Goal: Task Accomplishment & Management: Manage account settings

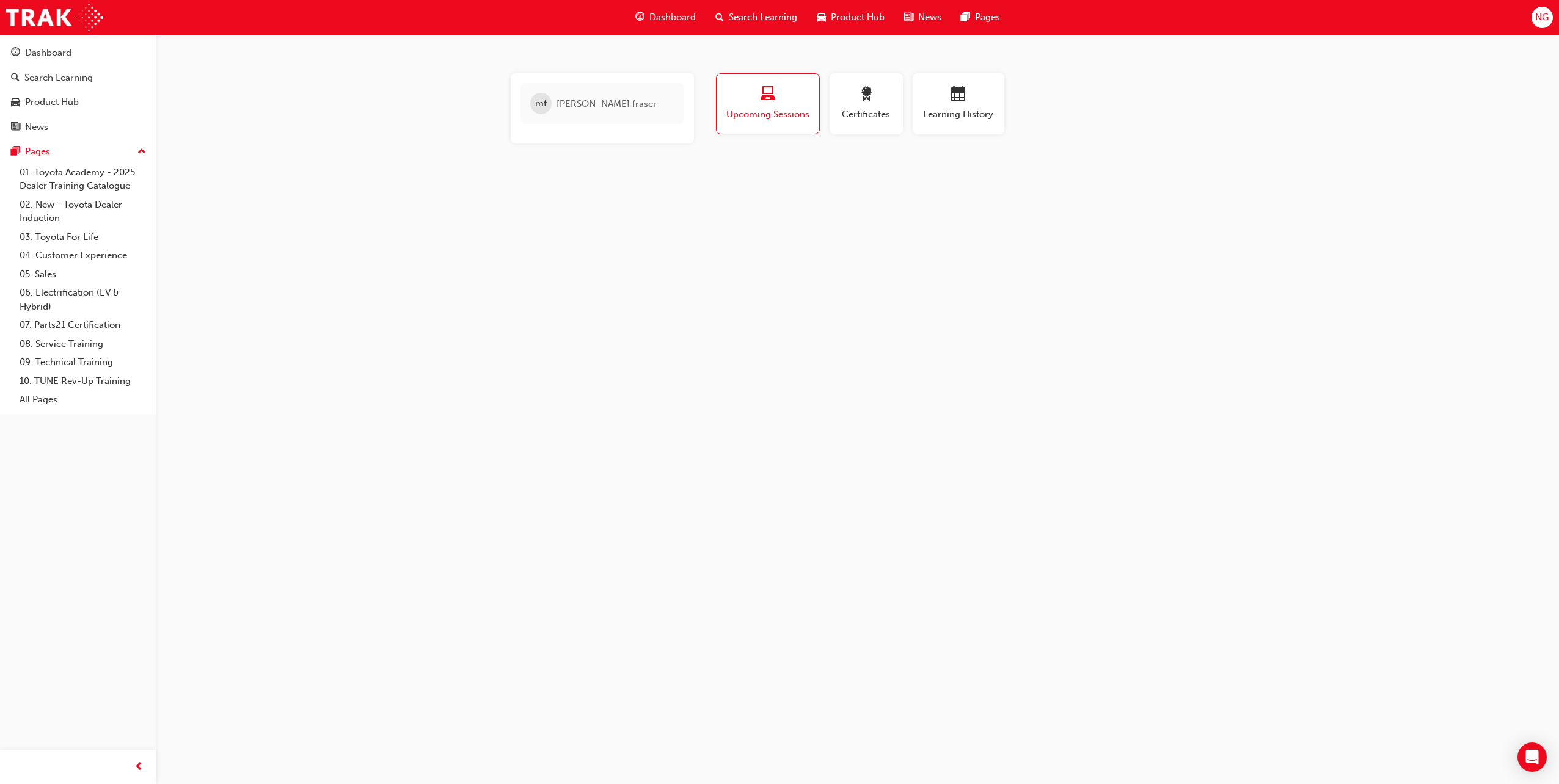
click at [1540, 17] on span "NG" at bounding box center [1542, 17] width 14 height 14
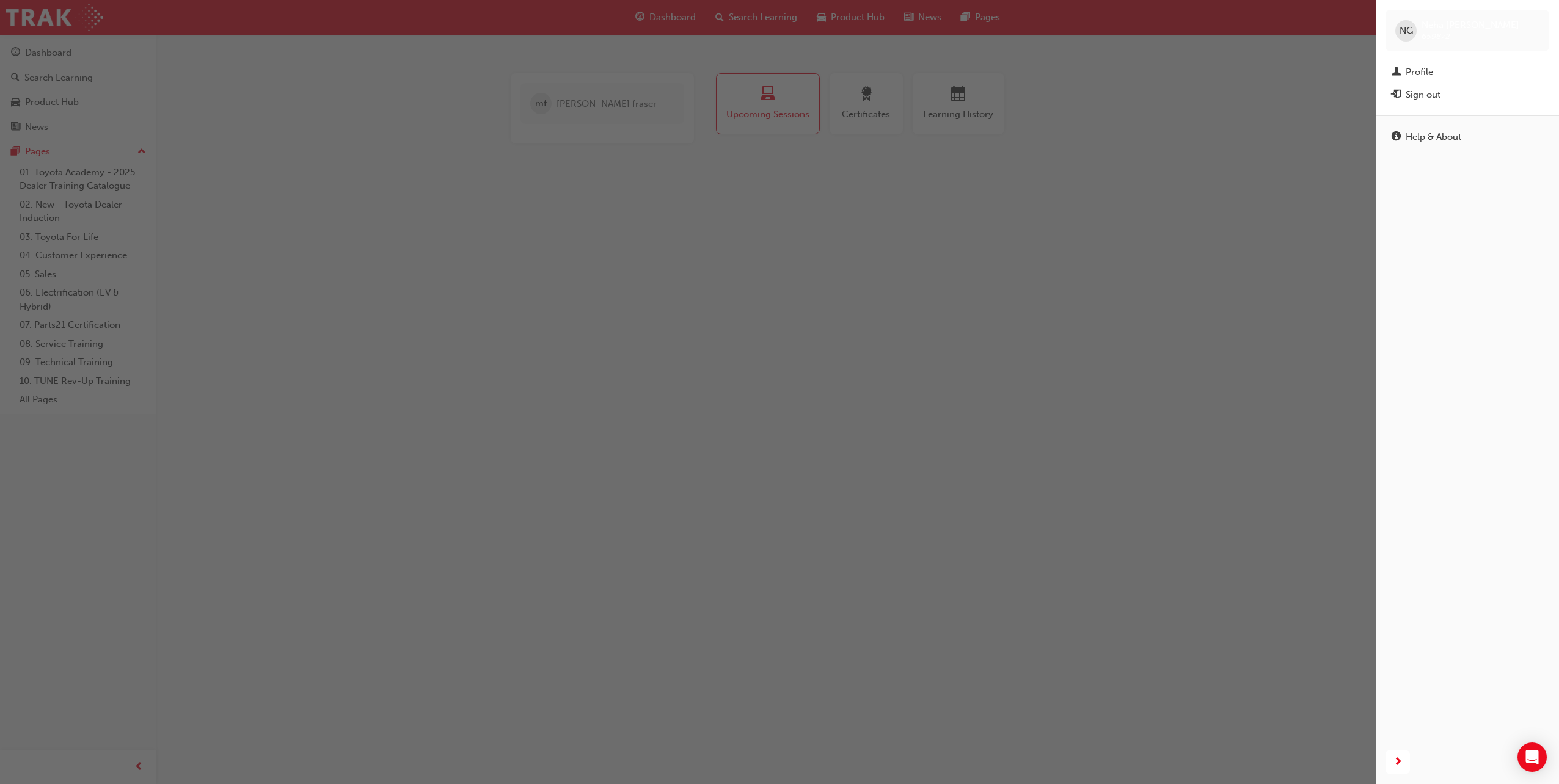
click at [1444, 71] on div "Profile" at bounding box center [1468, 72] width 152 height 16
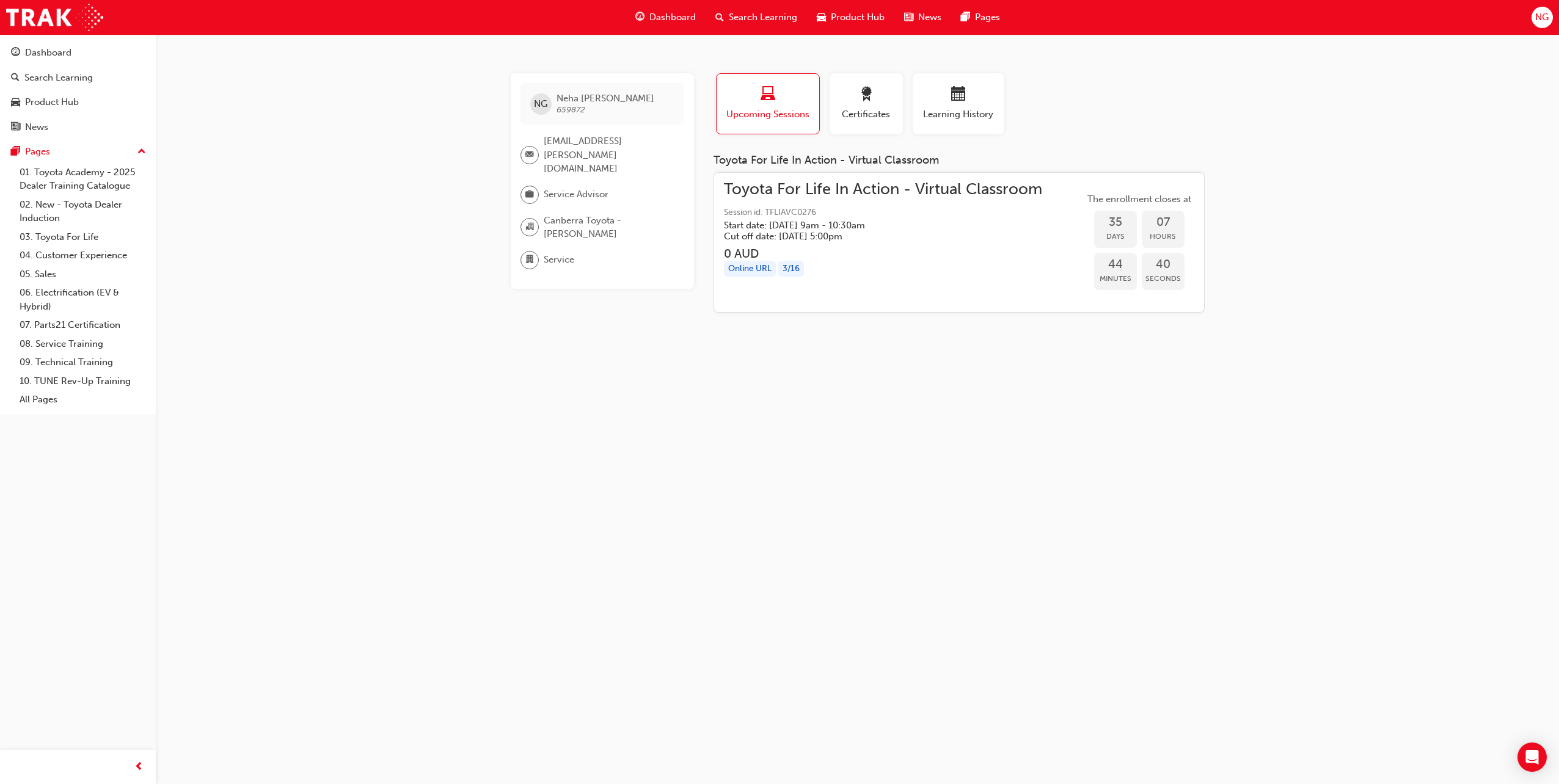
click at [1536, 17] on span "NG" at bounding box center [1542, 17] width 14 height 14
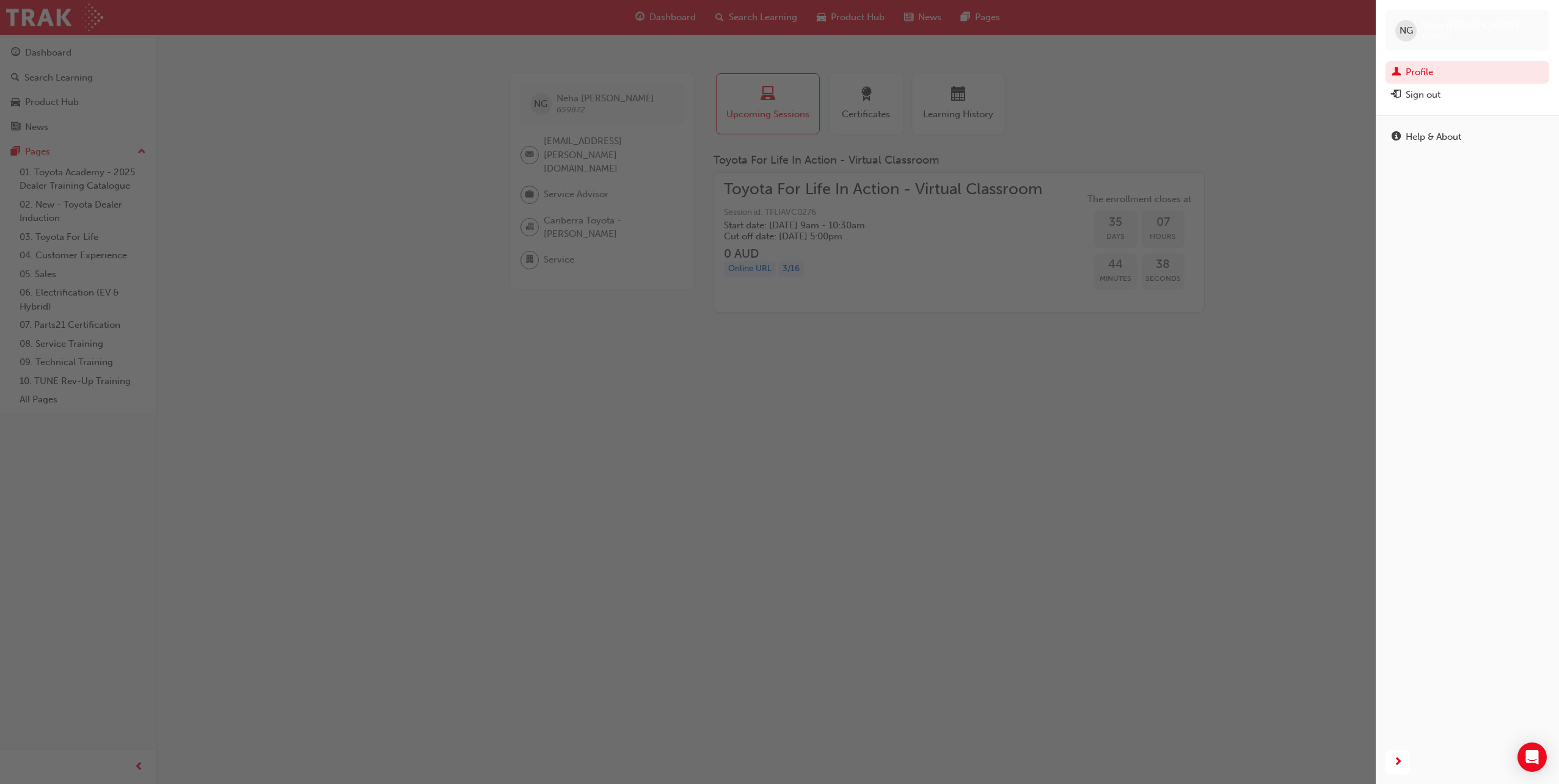
click at [1427, 98] on div "Sign out" at bounding box center [1423, 95] width 35 height 14
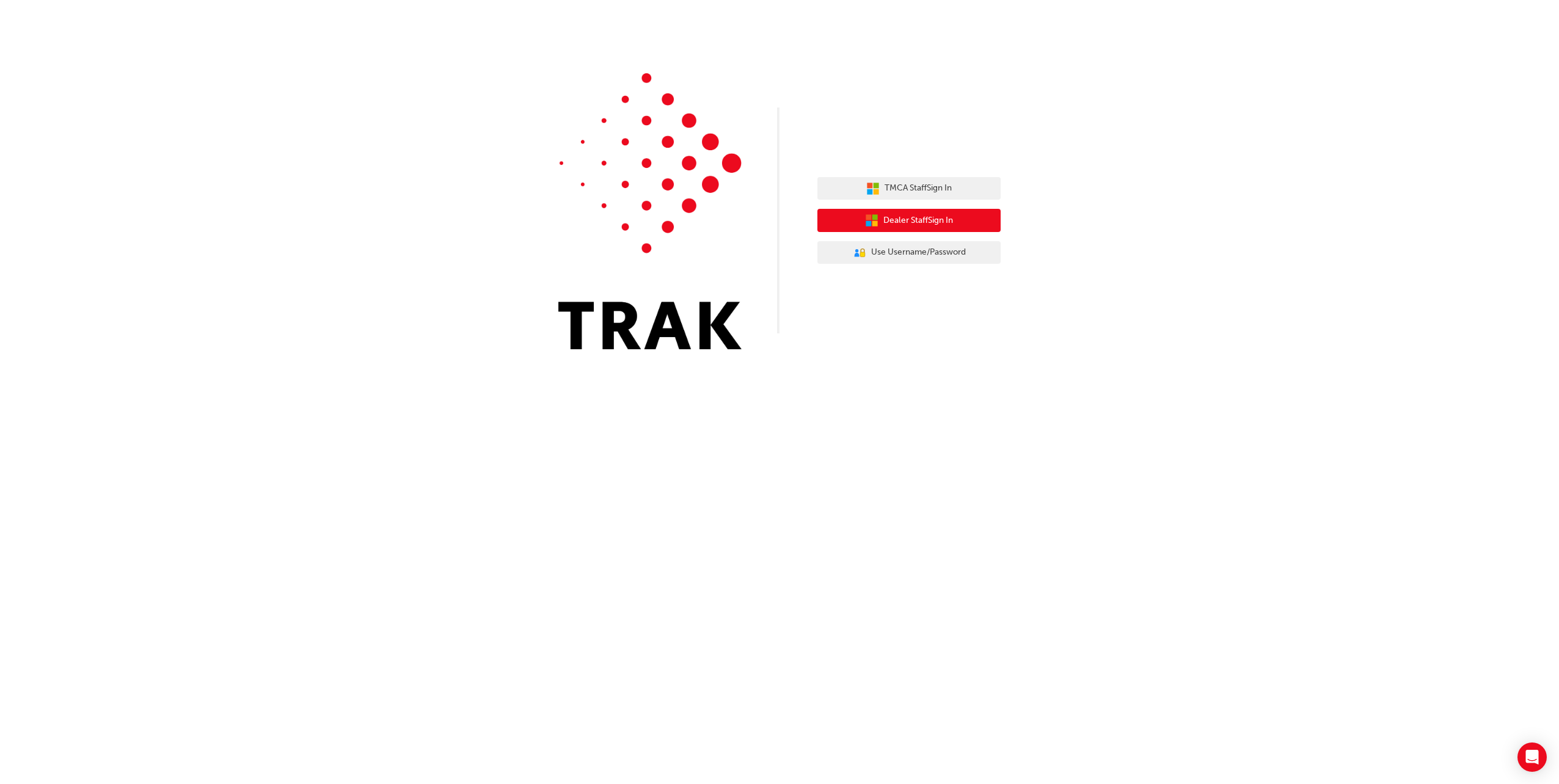
click at [956, 218] on button "Dealer Staff Sign In" at bounding box center [908, 220] width 183 height 23
